Goal: Find contact information: Obtain details needed to contact an individual or organization

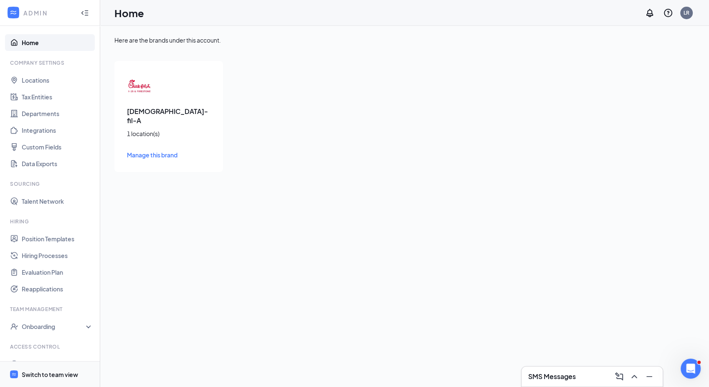
click at [63, 373] on div "Switch to team view" at bounding box center [50, 374] width 56 height 8
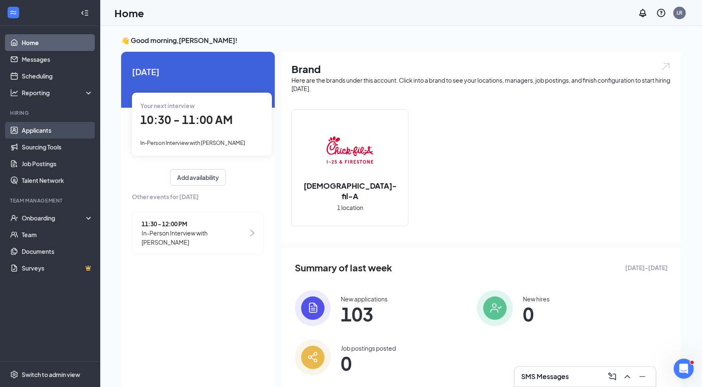
click at [57, 129] on link "Applicants" at bounding box center [57, 130] width 71 height 17
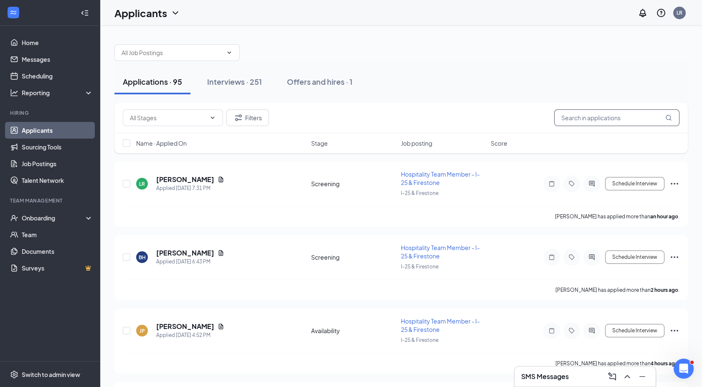
click at [575, 119] on input "text" at bounding box center [616, 117] width 125 height 17
type input "isaac"
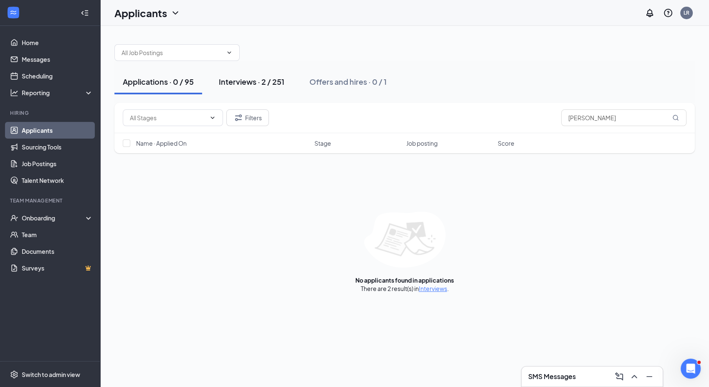
click at [257, 75] on button "Interviews · 2 / 251" at bounding box center [251, 81] width 82 height 25
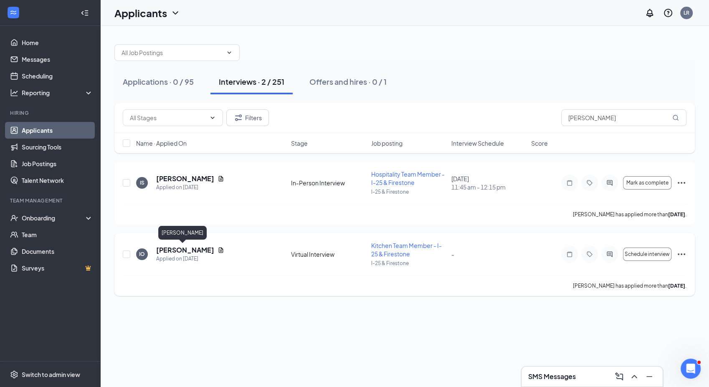
click at [161, 249] on h5 "Isaac Olarte" at bounding box center [185, 249] width 58 height 9
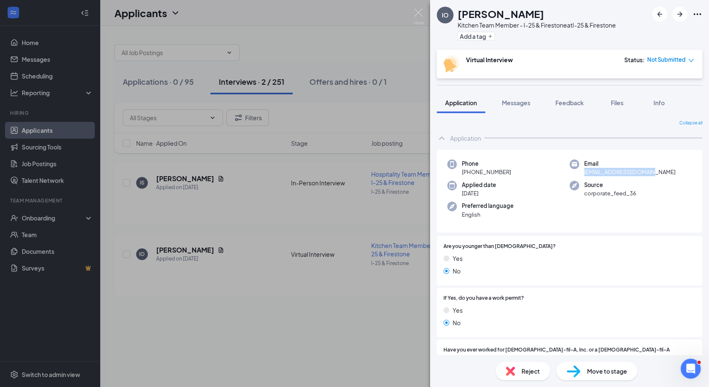
drag, startPoint x: 578, startPoint y: 172, endPoint x: 650, endPoint y: 172, distance: 71.8
click at [650, 172] on div "Email isaacgolarte@gmail.com" at bounding box center [630, 167] width 122 height 17
copy span "isaacgolarte@gmail.com"
